Goal: Information Seeking & Learning: Learn about a topic

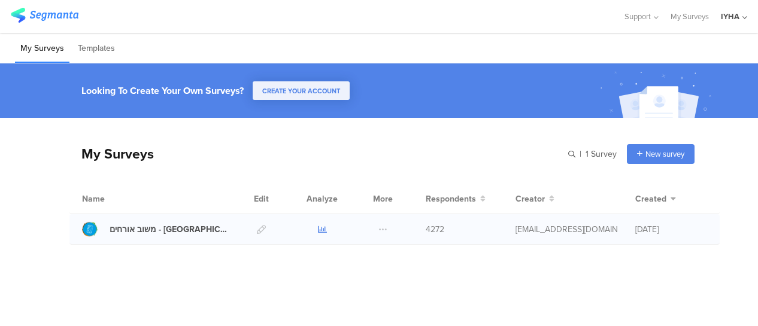
click at [323, 227] on icon at bounding box center [322, 229] width 9 height 9
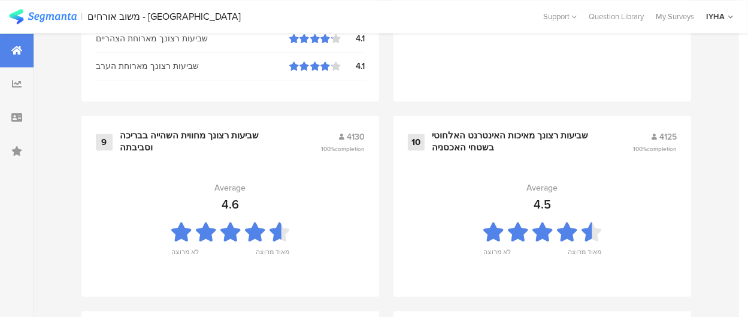
scroll to position [1465, 0]
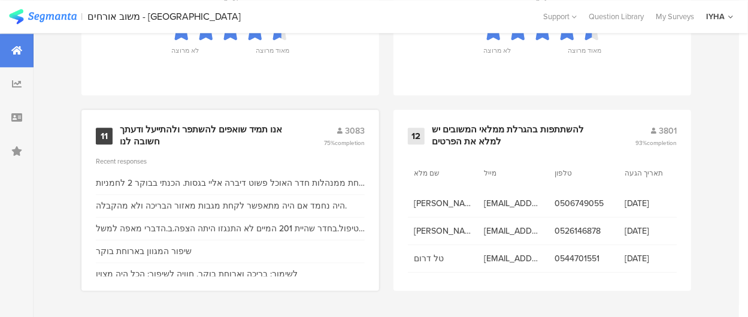
click at [232, 132] on div "אנו תמיד שואפים להשתפר ולהתייעל ודעתך חשובה לנו" at bounding box center [207, 135] width 175 height 23
